Goal: Book appointment/travel/reservation

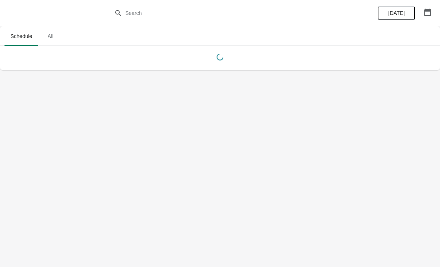
click at [45, 36] on span "All" at bounding box center [50, 35] width 19 height 13
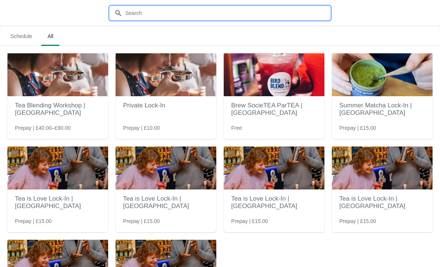
click at [142, 16] on input "text" at bounding box center [227, 12] width 205 height 13
type input "H"
type input "Lock in"
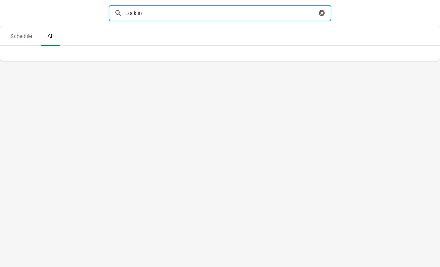
click at [322, 12] on icon "button" at bounding box center [322, 13] width 6 height 6
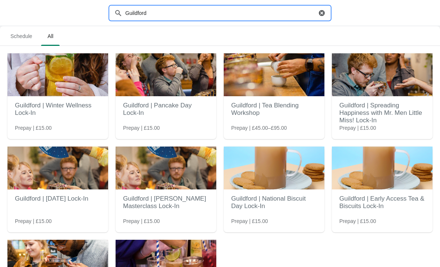
type input "Guildford"
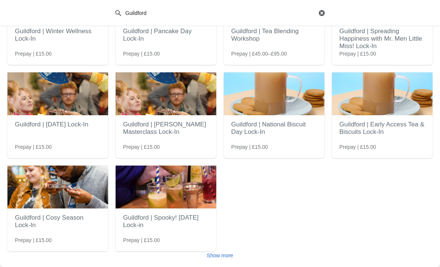
scroll to position [74, 0]
click at [229, 247] on div "Show more" at bounding box center [216, 252] width 431 height 14
click at [228, 253] on span "Show more" at bounding box center [220, 255] width 26 height 6
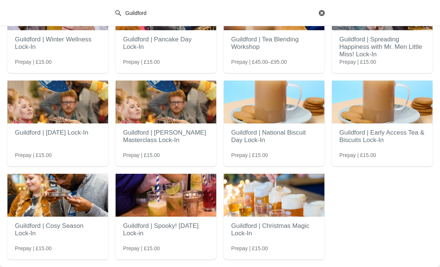
scroll to position [66, 0]
click at [197, 216] on img at bounding box center [166, 195] width 101 height 43
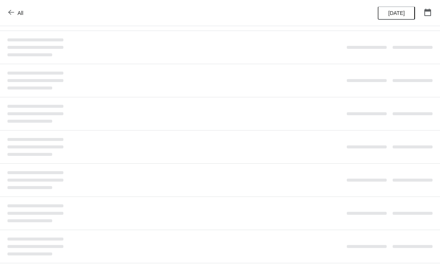
scroll to position [0, 0]
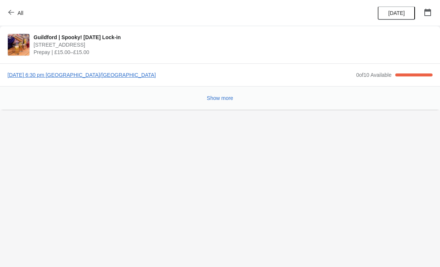
click at [15, 13] on span "All" at bounding box center [17, 12] width 14 height 7
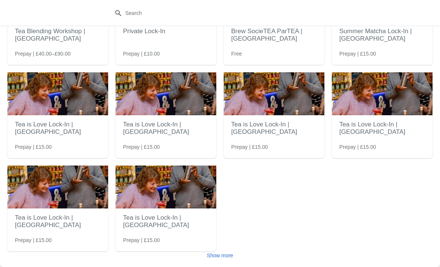
scroll to position [74, 0]
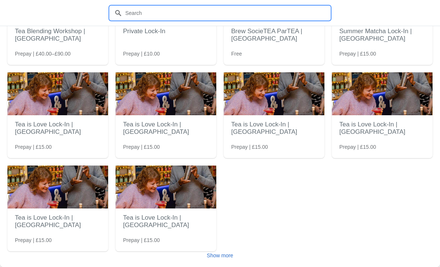
click at [249, 9] on input "text" at bounding box center [227, 12] width 205 height 13
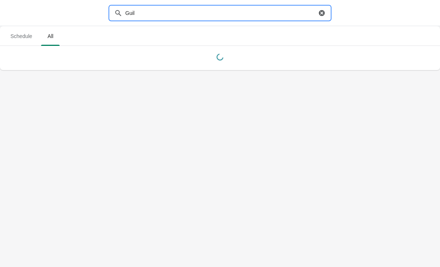
scroll to position [0, 0]
type input "Guildford"
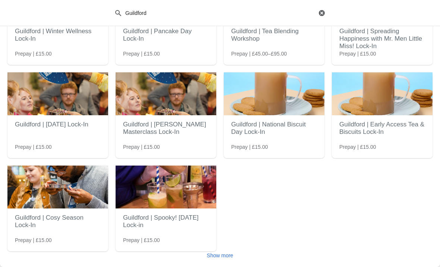
click at [227, 256] on span "Show more" at bounding box center [220, 255] width 26 height 6
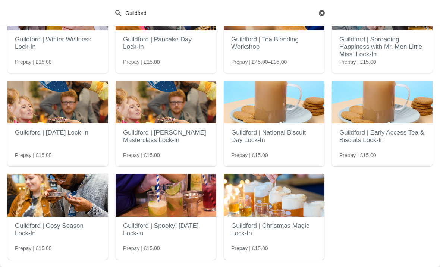
click at [292, 205] on img at bounding box center [274, 195] width 101 height 43
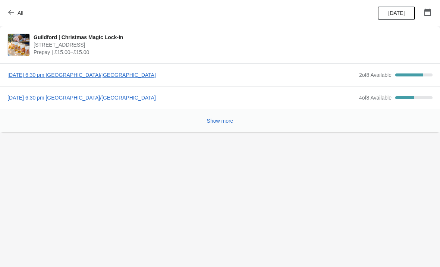
click at [213, 118] on span "Show more" at bounding box center [220, 121] width 26 height 6
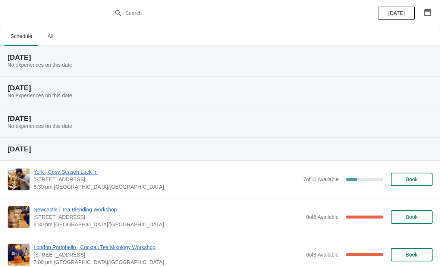
click at [57, 41] on span "All" at bounding box center [50, 35] width 19 height 13
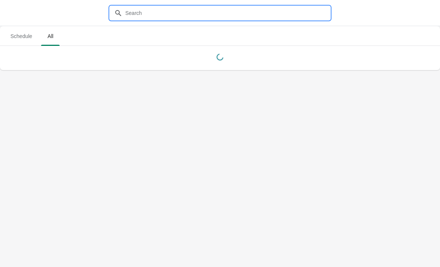
click at [149, 6] on input "text" at bounding box center [227, 12] width 205 height 13
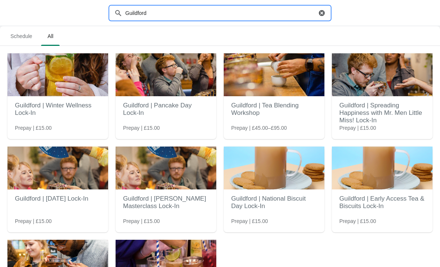
type input "Guildford"
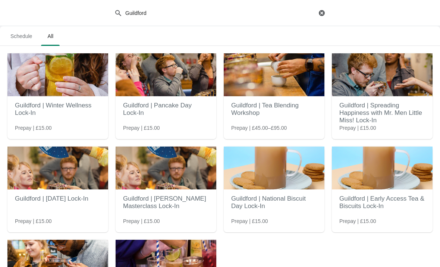
click at [291, 106] on h2 "Guildford | Tea Blending Workshop" at bounding box center [274, 109] width 86 height 22
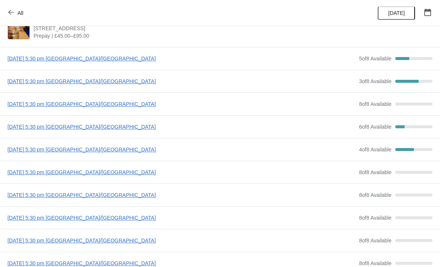
scroll to position [17, 0]
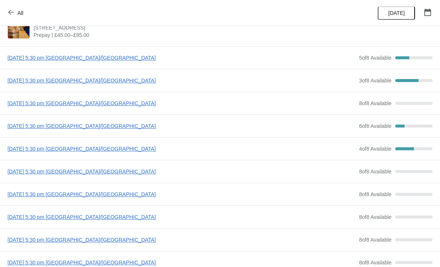
click at [373, 83] on span "3 of 8 Available" at bounding box center [375, 81] width 32 height 6
click at [113, 81] on span "[DATE] 5:30 pm [GEOGRAPHIC_DATA]/[GEOGRAPHIC_DATA]" at bounding box center [181, 80] width 348 height 7
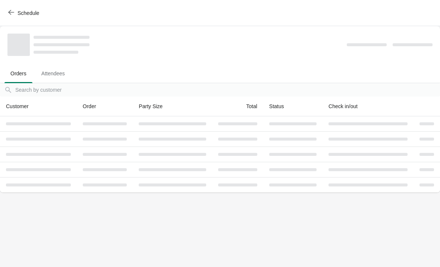
scroll to position [0, 0]
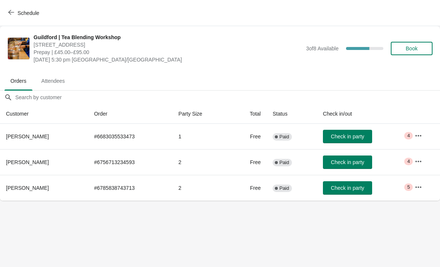
click at [408, 49] on span "Book" at bounding box center [412, 48] width 12 height 6
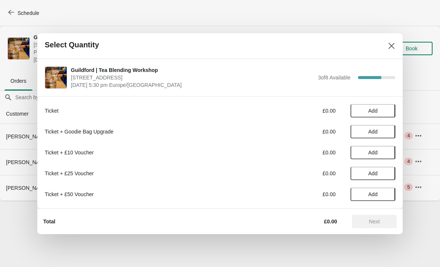
click at [392, 48] on icon "Close" at bounding box center [391, 45] width 7 height 7
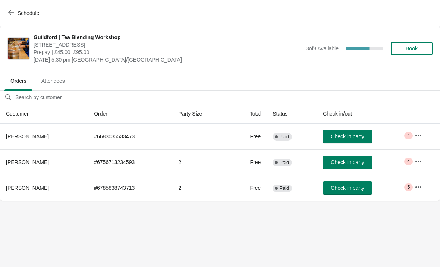
click at [416, 44] on button "Book" at bounding box center [412, 48] width 42 height 13
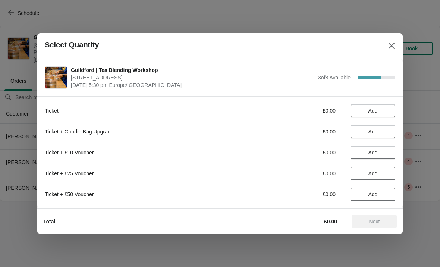
click at [381, 110] on span "Add" at bounding box center [372, 111] width 31 height 6
click at [384, 110] on icon at bounding box center [386, 111] width 8 height 8
click at [375, 223] on span "Next" at bounding box center [374, 222] width 11 height 6
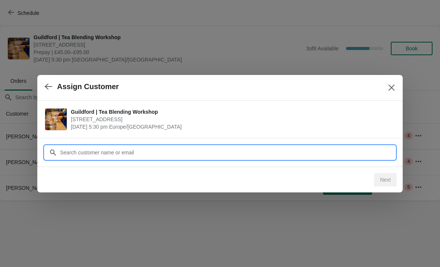
click at [158, 156] on input "Customer" at bounding box center [228, 152] width 336 height 13
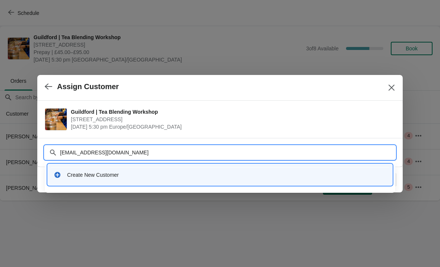
type input "[EMAIL_ADDRESS][DOMAIN_NAME]"
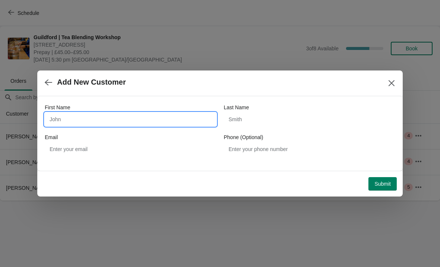
click at [154, 122] on input "First Name" at bounding box center [131, 119] width 172 height 13
type input "[PERSON_NAME]"
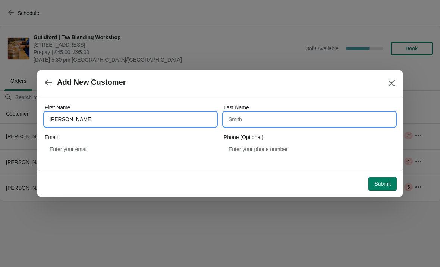
click at [292, 116] on input "Last Name" at bounding box center [310, 119] width 172 height 13
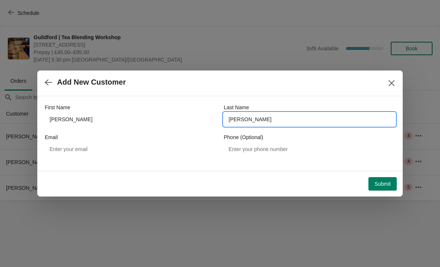
type input "[PERSON_NAME]"
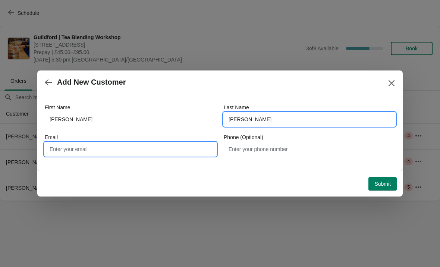
click at [180, 147] on input "Email" at bounding box center [131, 148] width 172 height 13
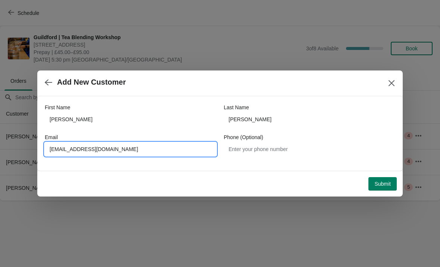
type input "[EMAIL_ADDRESS][DOMAIN_NAME]"
click at [282, 139] on div "Phone (Optional)" at bounding box center [310, 136] width 172 height 7
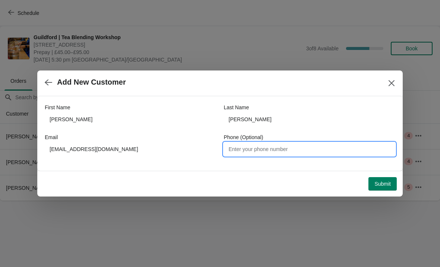
click at [317, 149] on input "Phone (Optional)" at bounding box center [310, 148] width 172 height 13
click at [243, 154] on input "07511902292" at bounding box center [310, 148] width 172 height 13
click at [244, 152] on input "07511902292" at bounding box center [310, 148] width 172 height 13
type input "07511902292"
click at [381, 185] on span "Submit" at bounding box center [382, 184] width 16 height 6
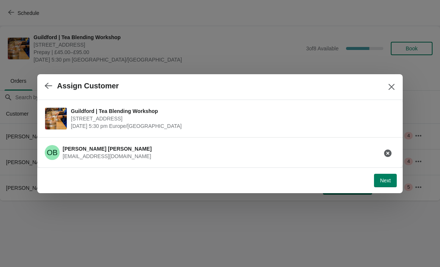
click at [384, 181] on span "Next" at bounding box center [385, 181] width 11 height 6
select select "No"
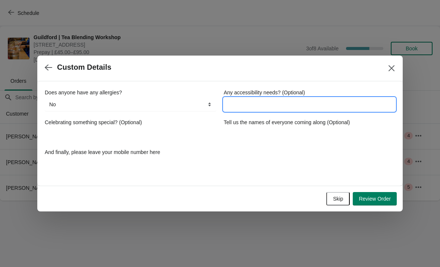
click at [304, 102] on input "Any accessibility needs? (Optional)" at bounding box center [310, 104] width 172 height 13
type input "O"
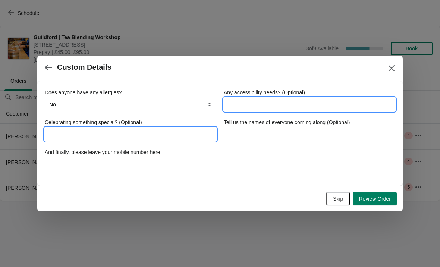
click at [165, 135] on input "Celebrating something special? (Optional)" at bounding box center [131, 134] width 172 height 13
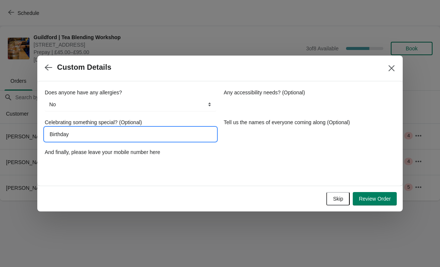
type input "Birthday"
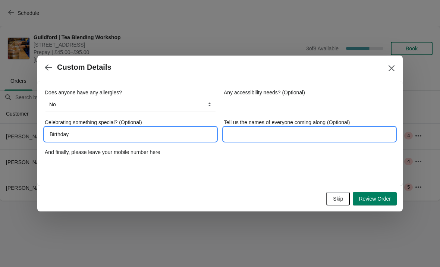
click at [300, 140] on input "Tell us the names of everyone coming along (Optional)" at bounding box center [310, 134] width 172 height 13
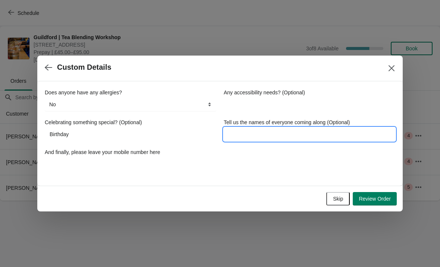
type input "A"
type input "[PERSON_NAME] and [PERSON_NAME]"
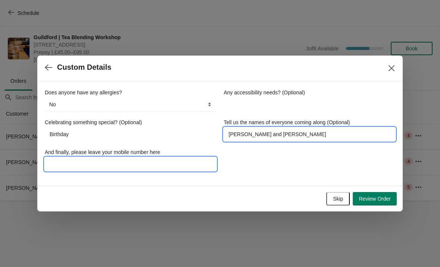
click at [67, 170] on input "And finally, please leave your mobile number here" at bounding box center [131, 163] width 172 height 13
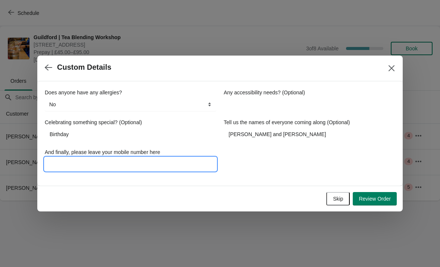
click at [66, 161] on input "And finally, please leave your mobile number here" at bounding box center [131, 163] width 172 height 13
paste input "07511902292"
type input "07511902292"
